Goal: Information Seeking & Learning: Learn about a topic

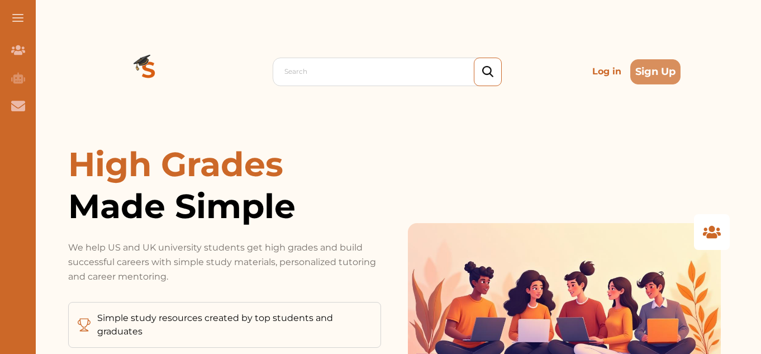
click at [608, 71] on p "Log in" at bounding box center [607, 71] width 38 height 22
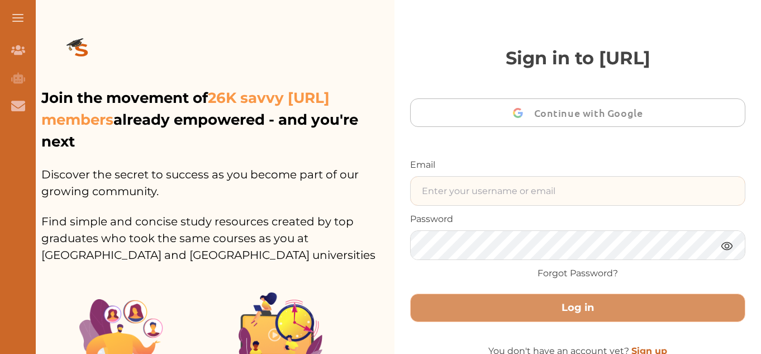
type input "gomanitanya@gmail.com"
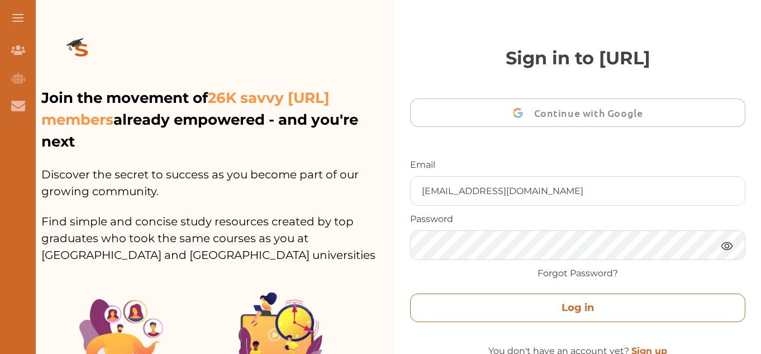
click at [567, 306] on button "Log in" at bounding box center [577, 307] width 335 height 29
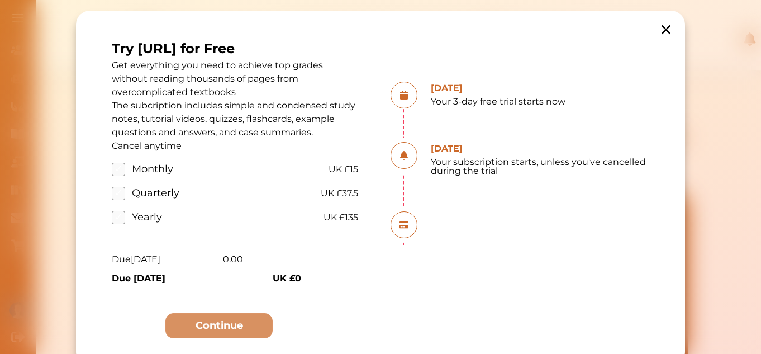
click at [667, 31] on icon at bounding box center [666, 30] width 16 height 16
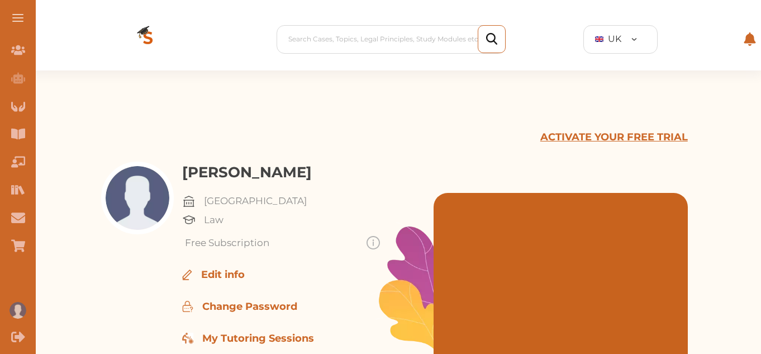
click at [22, 22] on button at bounding box center [18, 18] width 36 height 36
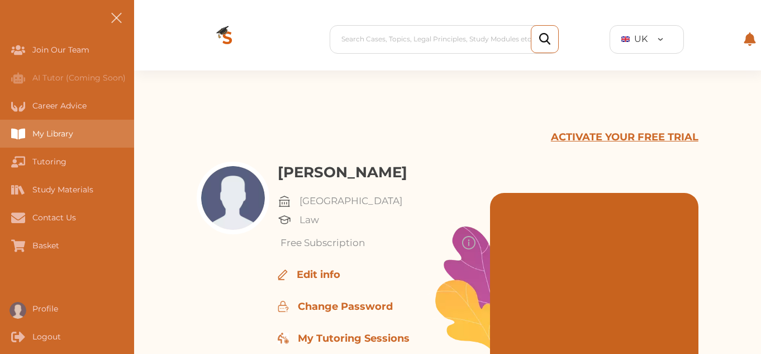
click at [0, 132] on div "My Library" at bounding box center [0, 134] width 0 height 28
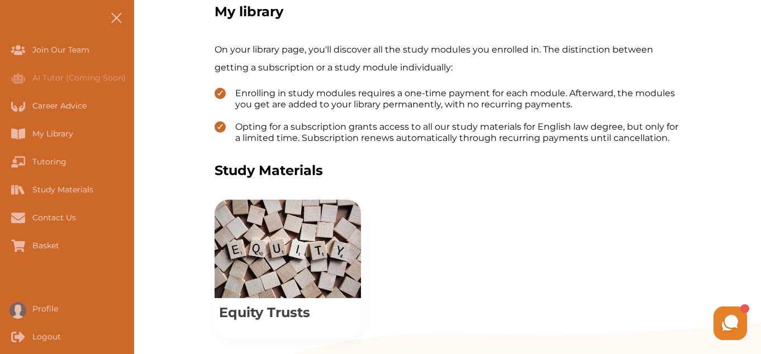
scroll to position [313, 0]
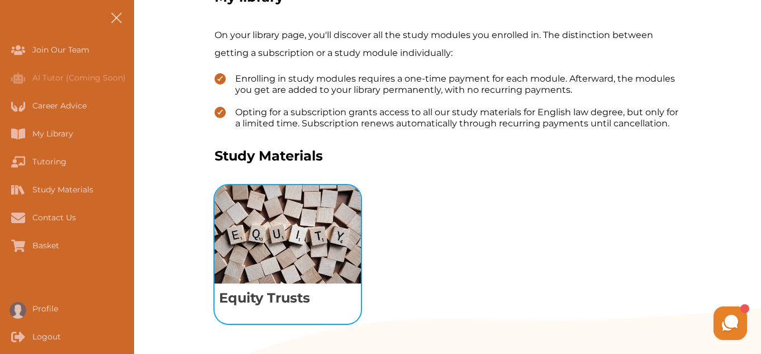
click at [282, 236] on img "View study module: Equity Trusts" at bounding box center [288, 234] width 146 height 98
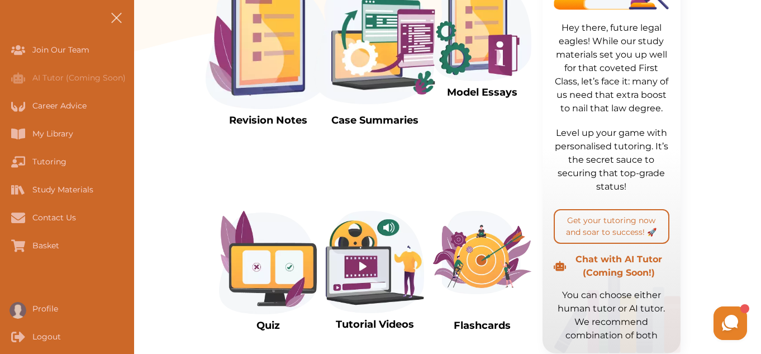
click at [271, 74] on img at bounding box center [268, 44] width 125 height 130
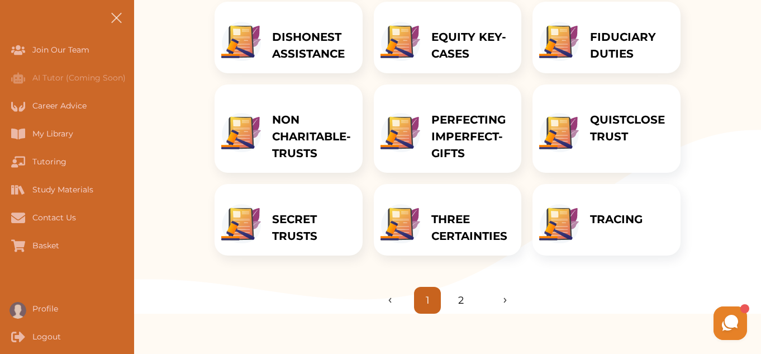
click at [445, 233] on p "THREE CERTAINTIES" at bounding box center [471, 228] width 79 height 34
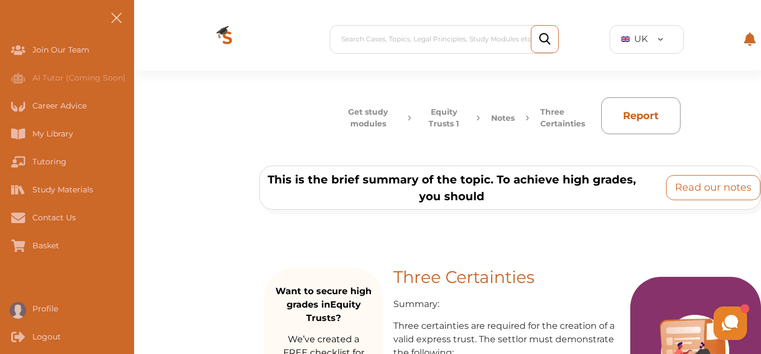
click at [717, 183] on p "Read our notes" at bounding box center [713, 187] width 77 height 15
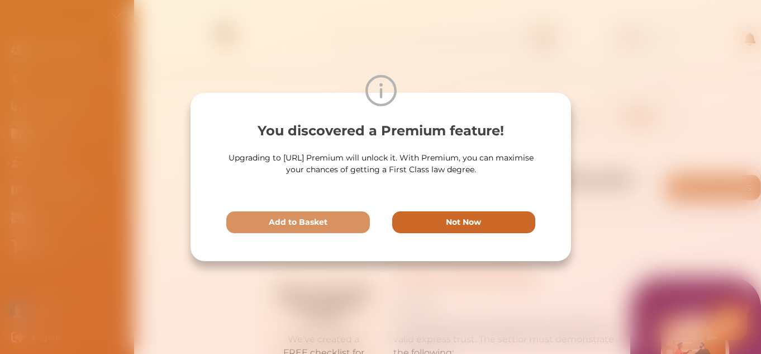
click at [494, 229] on button "Not Now" at bounding box center [464, 222] width 144 height 22
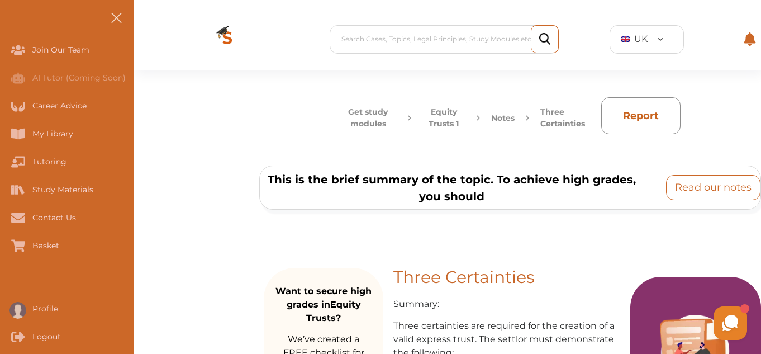
click at [683, 186] on p "Read our notes" at bounding box center [713, 187] width 77 height 15
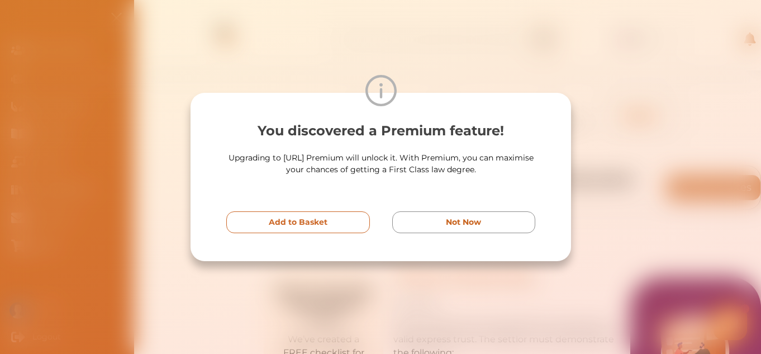
click at [282, 225] on p "Add to Basket" at bounding box center [297, 222] width 59 height 12
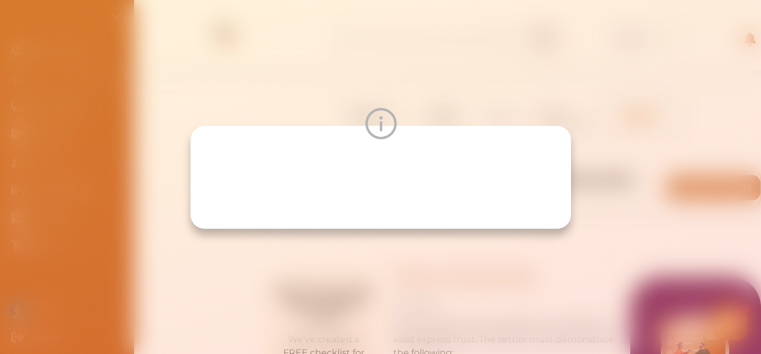
click at [380, 127] on img at bounding box center [380, 123] width 31 height 31
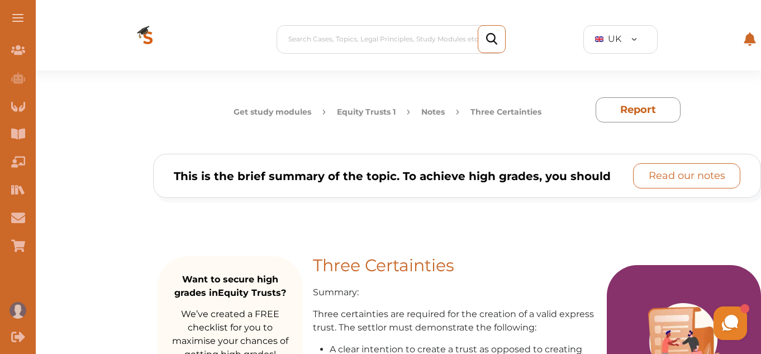
click at [649, 177] on p "Read our notes" at bounding box center [687, 175] width 77 height 15
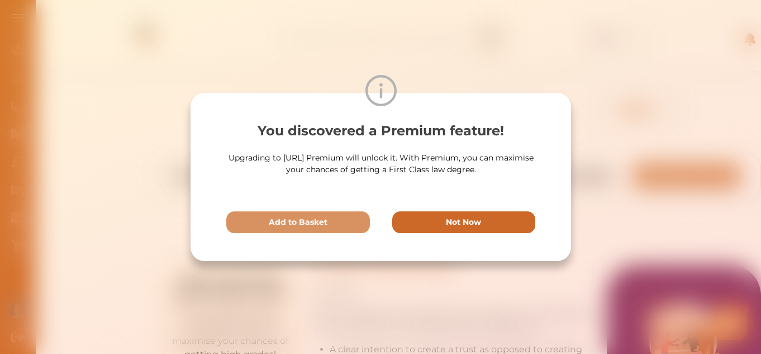
click at [501, 214] on button "Not Now" at bounding box center [464, 222] width 144 height 22
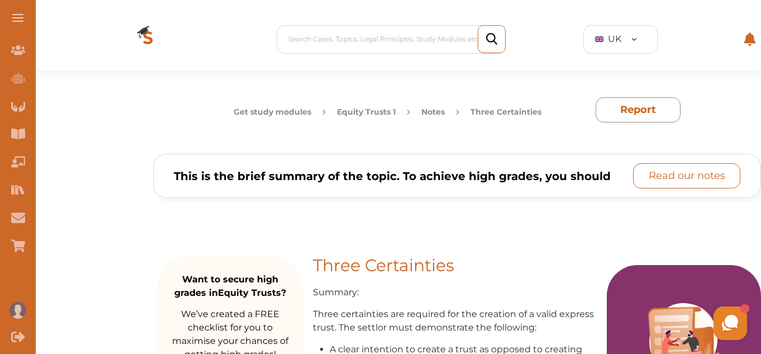
click at [653, 179] on p "Read our notes" at bounding box center [687, 175] width 77 height 15
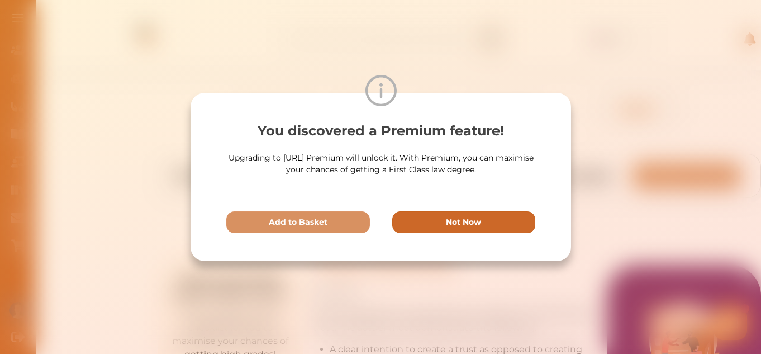
click at [465, 228] on p "Not Now" at bounding box center [463, 222] width 35 height 12
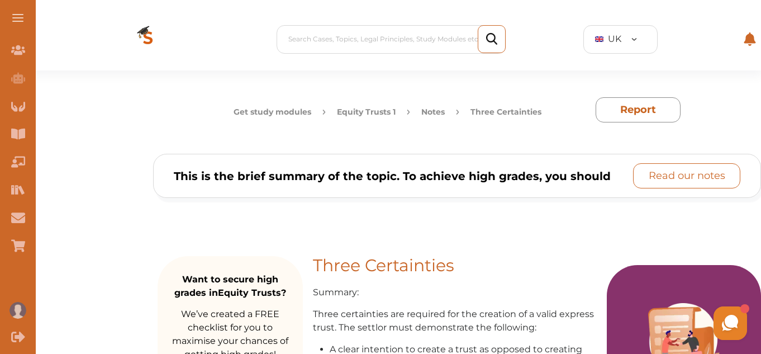
click at [666, 181] on p "Read our notes" at bounding box center [687, 175] width 77 height 15
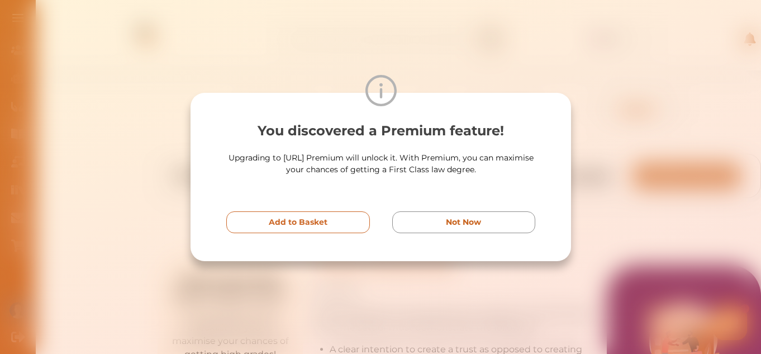
click at [353, 221] on button "Add to Basket" at bounding box center [298, 222] width 144 height 22
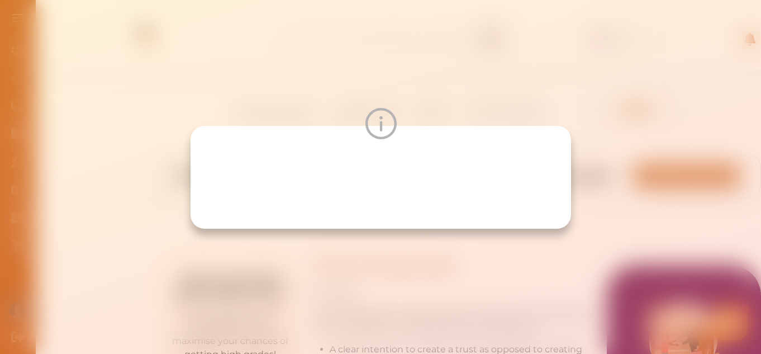
click at [387, 121] on img at bounding box center [380, 123] width 31 height 31
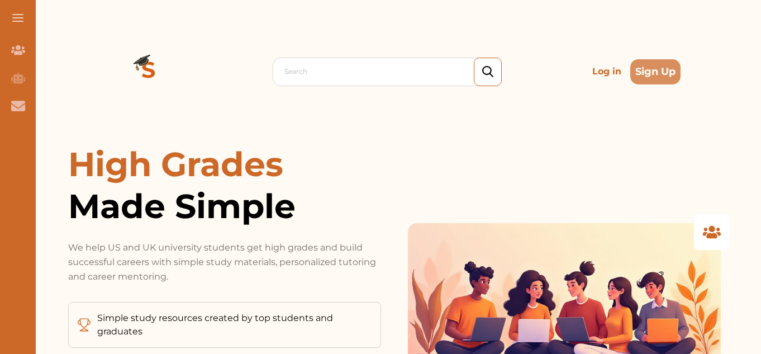
click at [604, 72] on p "Log in" at bounding box center [607, 71] width 38 height 22
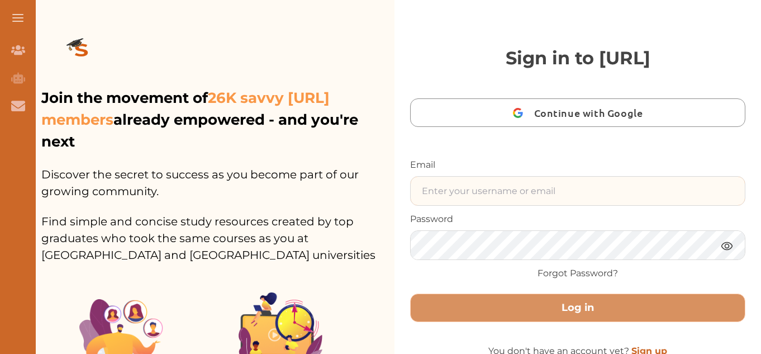
type input "[EMAIL_ADDRESS][DOMAIN_NAME]"
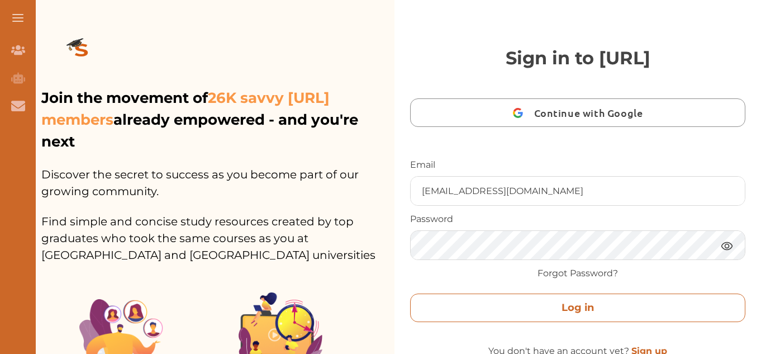
click at [545, 310] on button "Log in" at bounding box center [577, 307] width 335 height 29
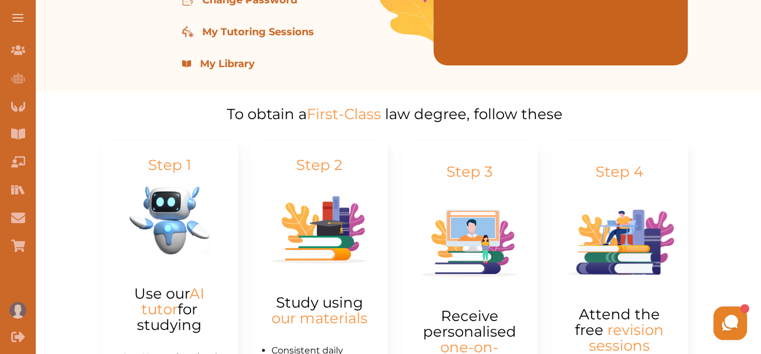
scroll to position [313, 0]
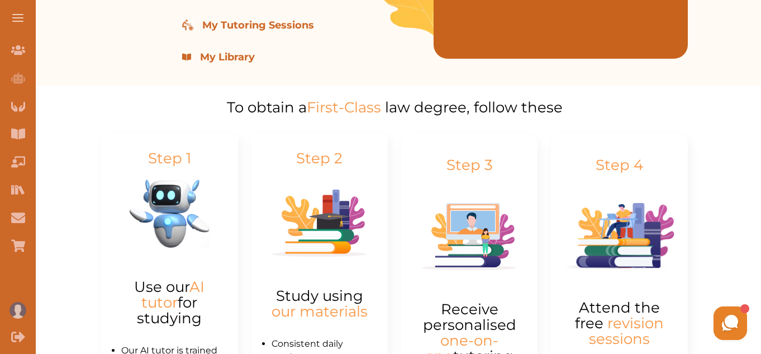
click at [22, 16] on button at bounding box center [18, 18] width 36 height 36
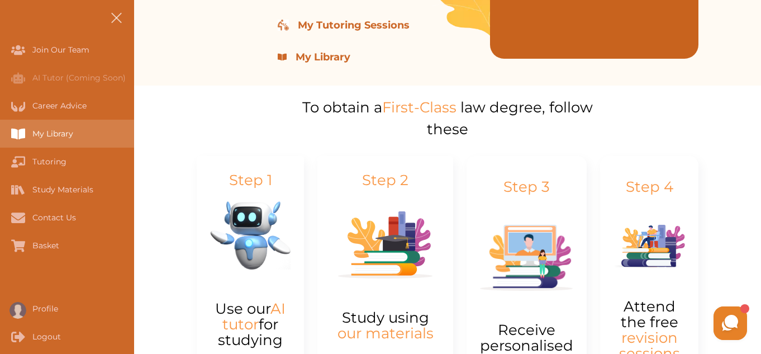
click at [98, 143] on div "My Library" at bounding box center [67, 134] width 134 height 28
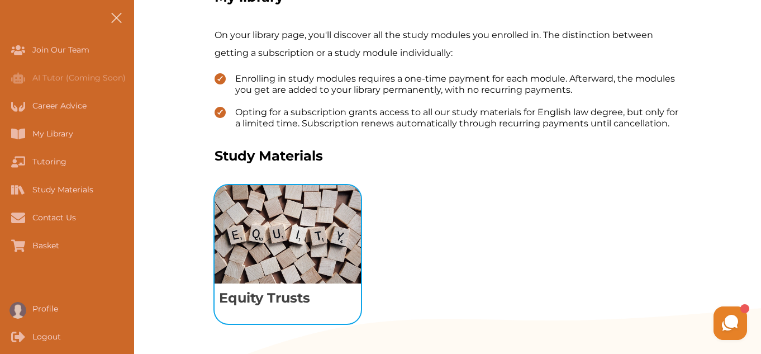
click at [317, 234] on img "View study module: Equity Trusts" at bounding box center [288, 234] width 146 height 98
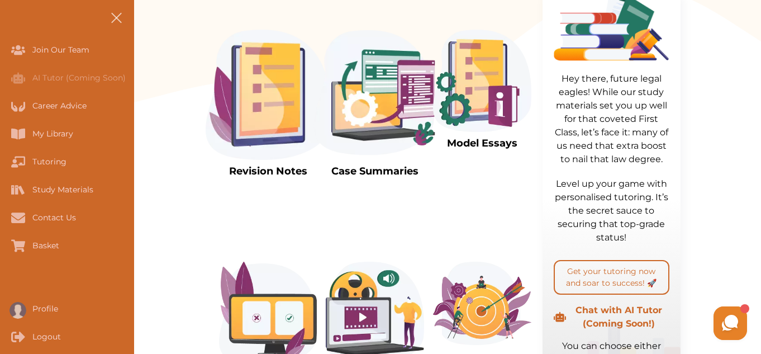
click at [285, 132] on img at bounding box center [268, 95] width 125 height 130
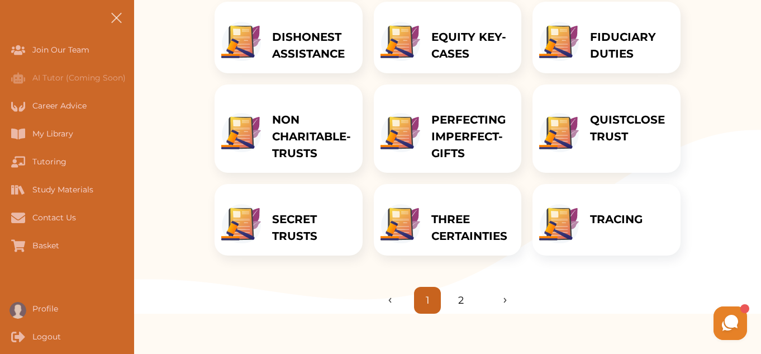
click at [474, 228] on p "THREE CERTAINTIES" at bounding box center [471, 228] width 79 height 34
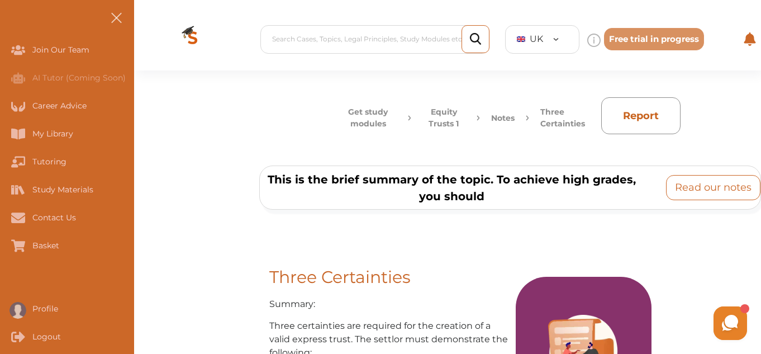
click at [675, 195] on p "Read our notes" at bounding box center [713, 187] width 77 height 15
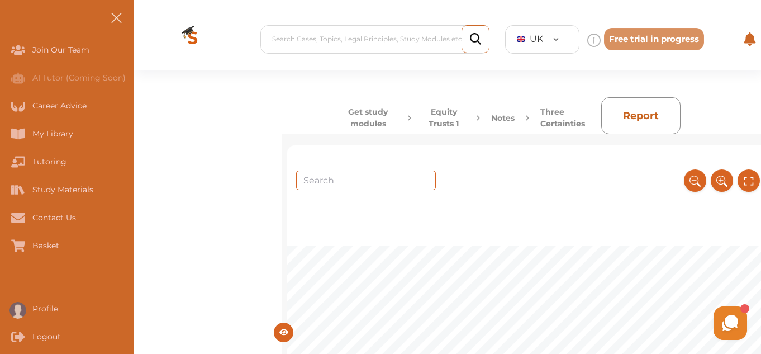
click at [286, 328] on icon at bounding box center [283, 332] width 9 height 9
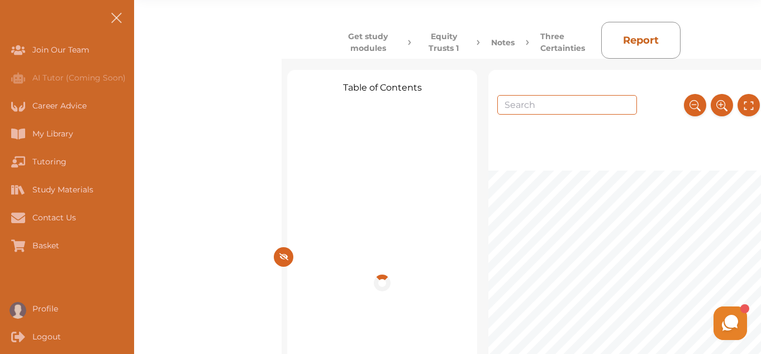
scroll to position [89, 0]
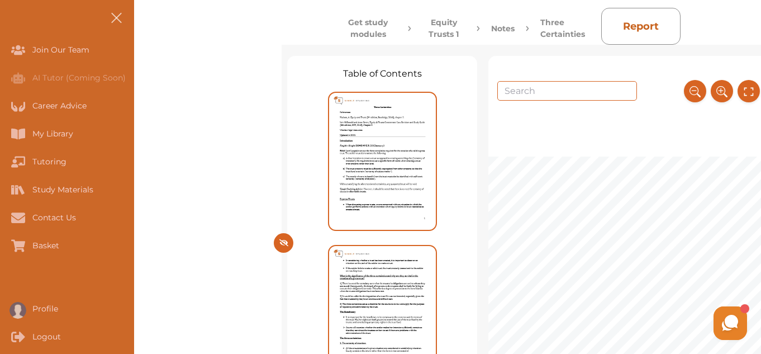
drag, startPoint x: 177, startPoint y: 173, endPoint x: 154, endPoint y: 164, distance: 24.4
click at [154, 164] on div "Get study modules Equity Trusts 1 Notes Three Certainties Report Table of Conte…" at bounding box center [447, 201] width 627 height 440
click at [284, 241] on icon at bounding box center [283, 242] width 9 height 7
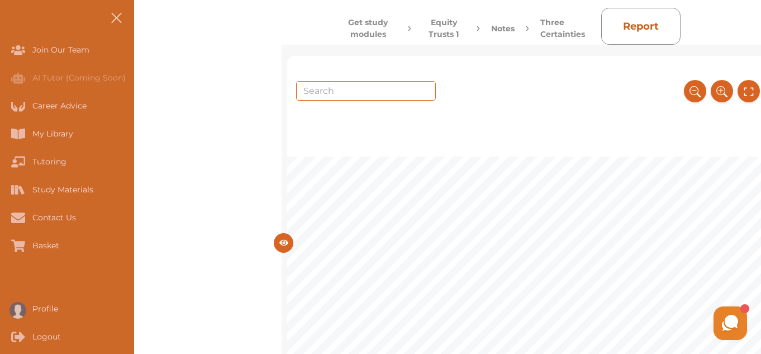
click at [284, 241] on icon at bounding box center [283, 243] width 9 height 6
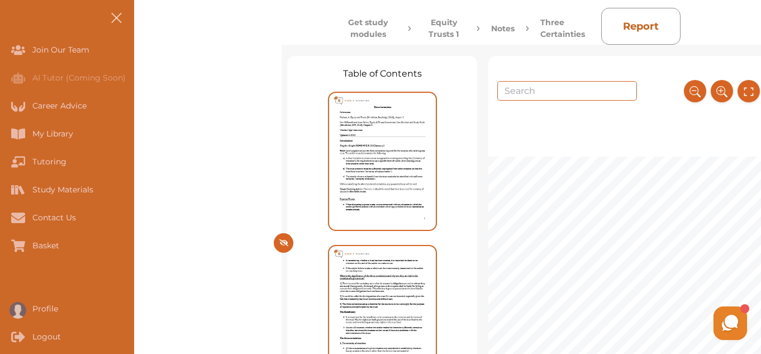
click at [279, 244] on icon at bounding box center [283, 242] width 9 height 9
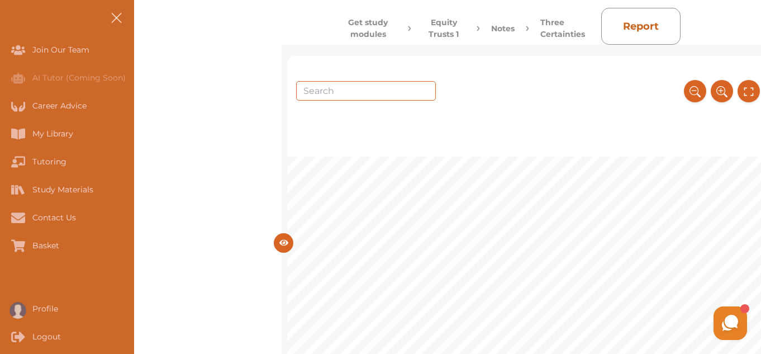
click at [458, 164] on div "1 Three Certainties References: [PERSON_NAME] Equity and Trusts (9 th edition, …" at bounding box center [527, 233] width 481 height 354
drag, startPoint x: 740, startPoint y: 129, endPoint x: 763, endPoint y: 153, distance: 34.0
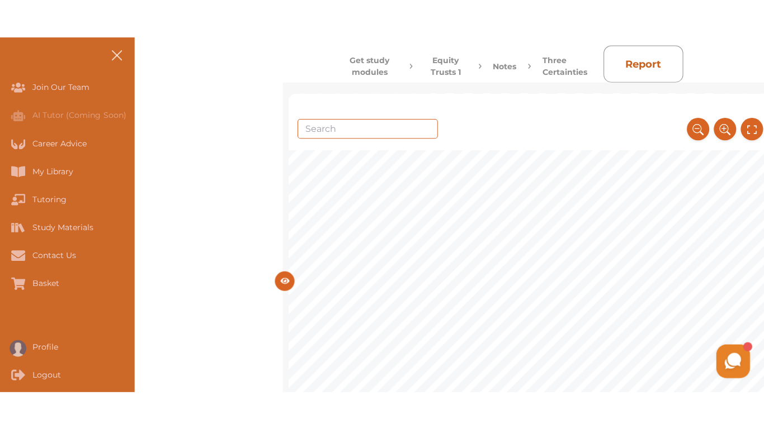
scroll to position [67, 0]
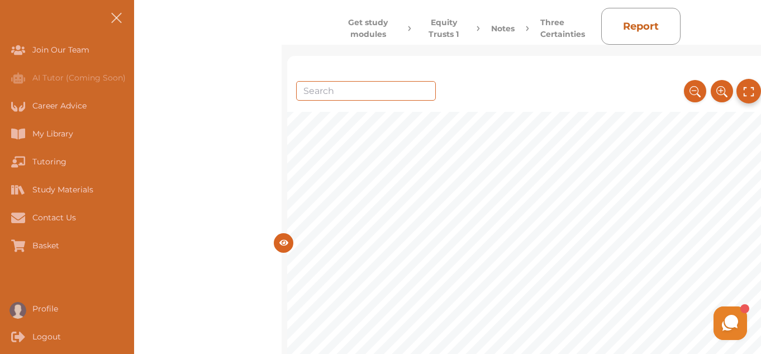
click at [743, 93] on icon at bounding box center [749, 91] width 12 height 18
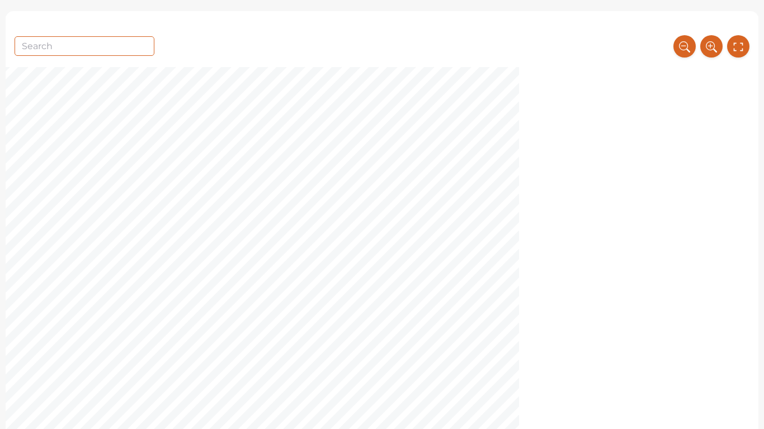
scroll to position [313, 0]
